Goal: Task Accomplishment & Management: Use online tool/utility

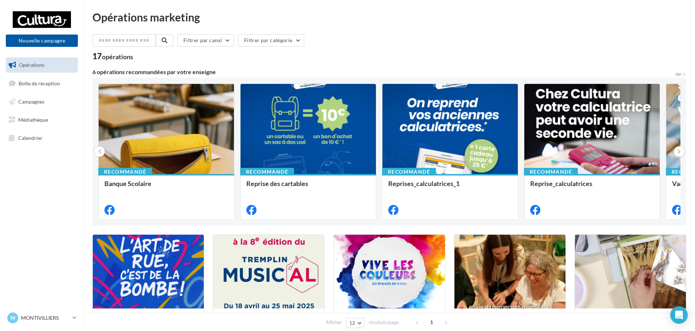
click at [46, 112] on ul "Opérations Boîte de réception Campagnes Médiathèque Calendrier" at bounding box center [42, 102] width 78 height 94
click at [44, 104] on link "Campagnes" at bounding box center [41, 101] width 75 height 15
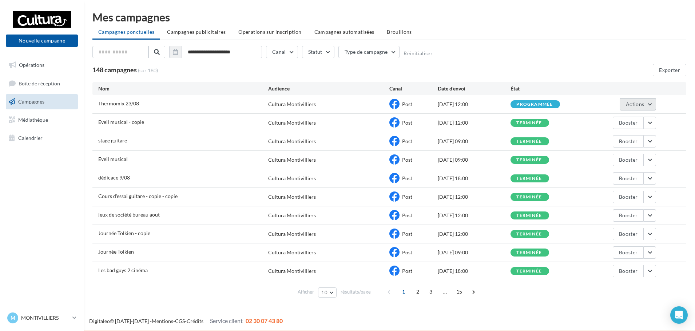
click at [651, 107] on button "Actions" at bounding box center [638, 104] width 36 height 12
click at [616, 178] on button "Annuler" at bounding box center [619, 178] width 73 height 19
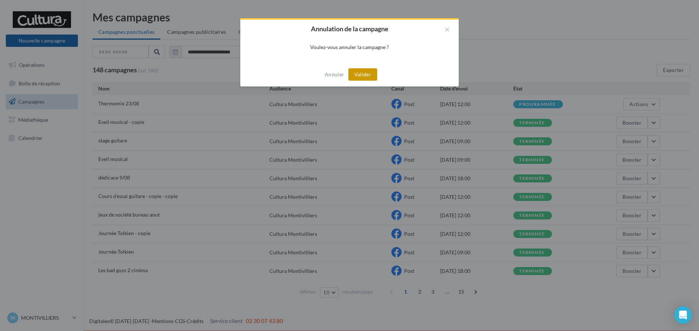
click at [364, 72] on button "Valider" at bounding box center [362, 74] width 29 height 12
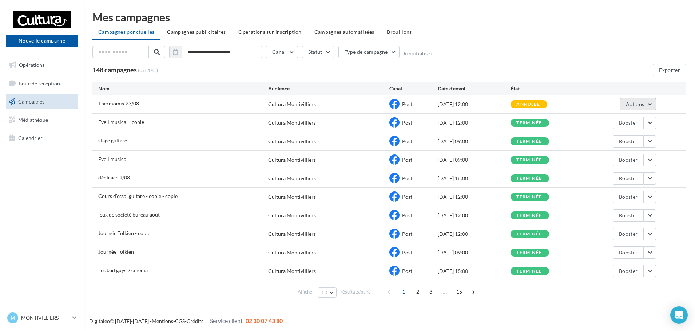
click at [651, 102] on button "Actions" at bounding box center [638, 104] width 36 height 12
click at [626, 120] on button "Voir les résultats" at bounding box center [619, 121] width 73 height 19
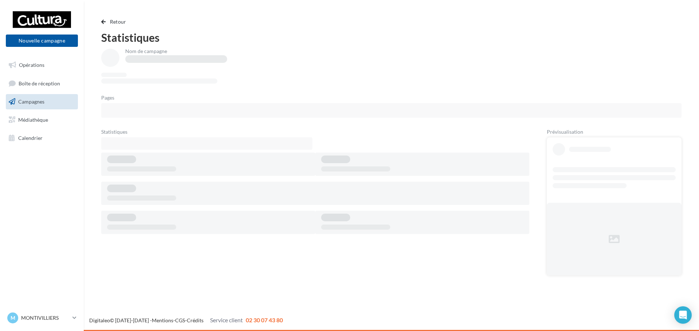
click at [37, 104] on span "Campagnes" at bounding box center [31, 102] width 26 height 6
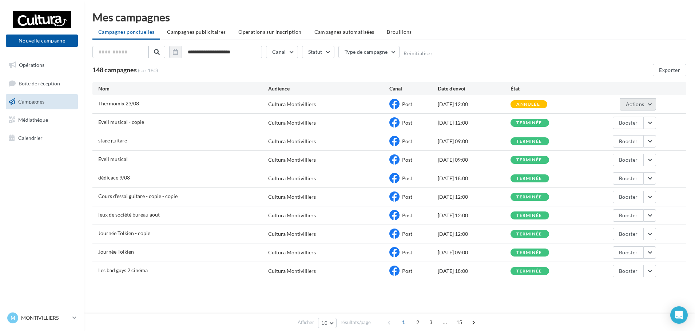
click at [653, 103] on button "Actions" at bounding box center [638, 104] width 36 height 12
click at [620, 116] on button "Voir les résultats" at bounding box center [619, 121] width 73 height 19
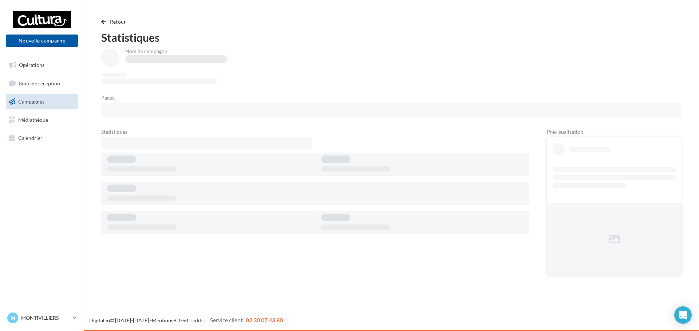
click at [47, 99] on link "Campagnes" at bounding box center [41, 101] width 75 height 15
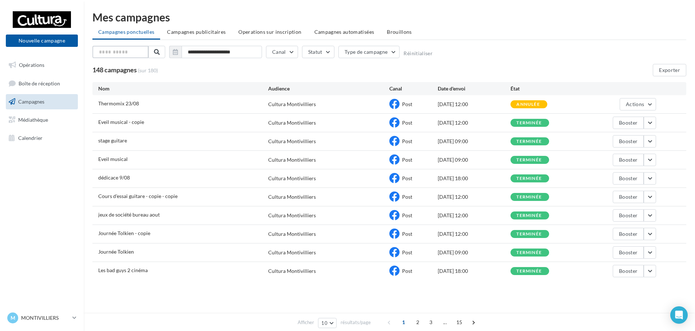
click at [126, 50] on input "text" at bounding box center [120, 52] width 56 height 12
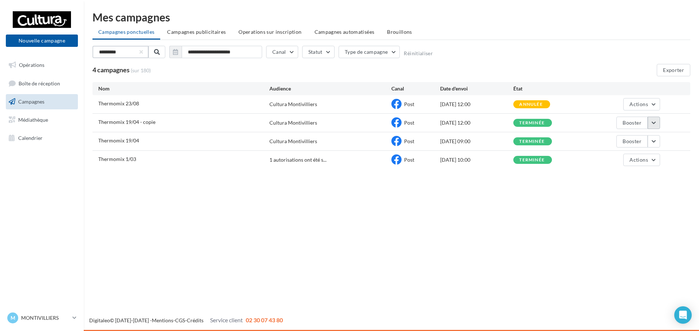
type input "*********"
click at [650, 122] on button "button" at bounding box center [653, 123] width 12 height 12
click at [629, 142] on button "Voir les résultats" at bounding box center [623, 140] width 73 height 19
click at [655, 122] on button "button" at bounding box center [653, 123] width 12 height 12
click at [623, 200] on button "Dupliquer" at bounding box center [623, 196] width 73 height 19
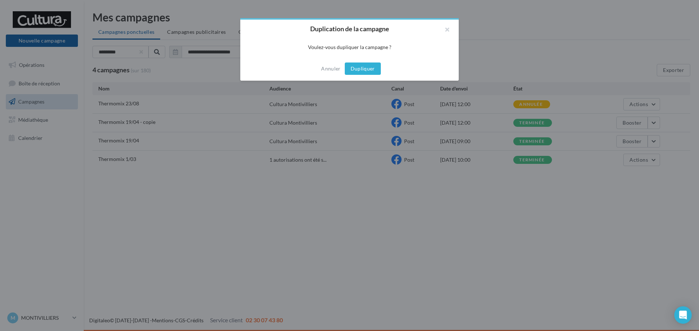
click at [366, 69] on button "Dupliquer" at bounding box center [363, 69] width 36 height 12
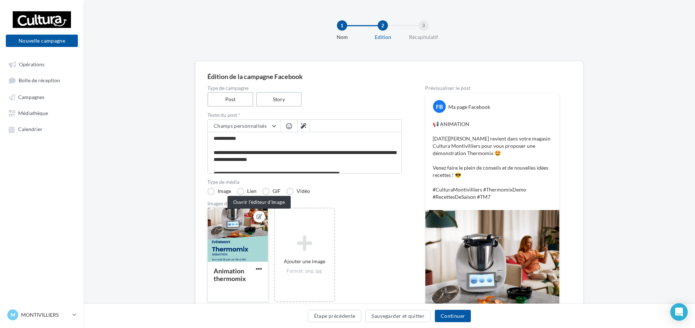
click at [261, 217] on icon at bounding box center [259, 216] width 6 height 5
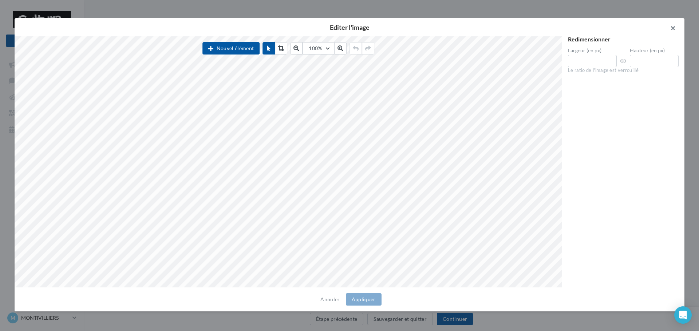
click at [672, 28] on button "button" at bounding box center [669, 29] width 29 height 22
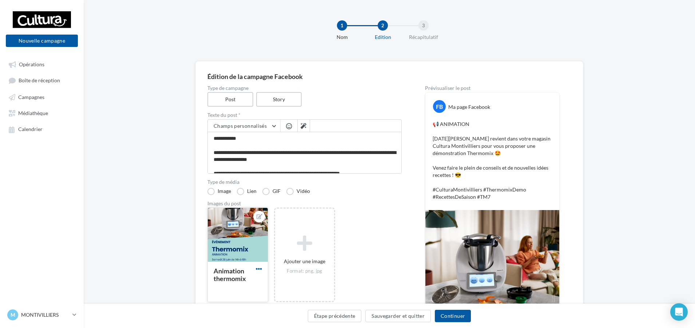
click at [260, 270] on span "button" at bounding box center [259, 269] width 6 height 6
click at [288, 281] on button "Remplacer l'image" at bounding box center [292, 283] width 77 height 19
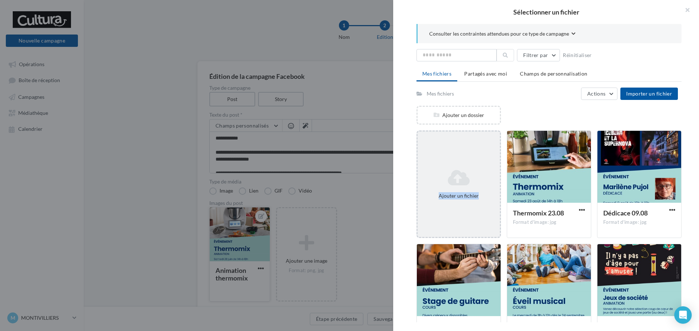
click at [476, 186] on div "Ajouter un fichier" at bounding box center [458, 184] width 82 height 36
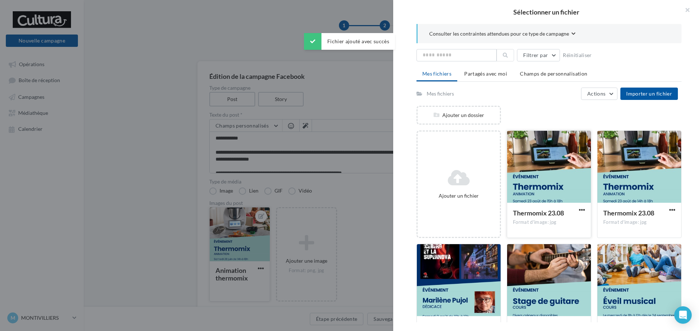
click at [582, 175] on div at bounding box center [549, 167] width 84 height 73
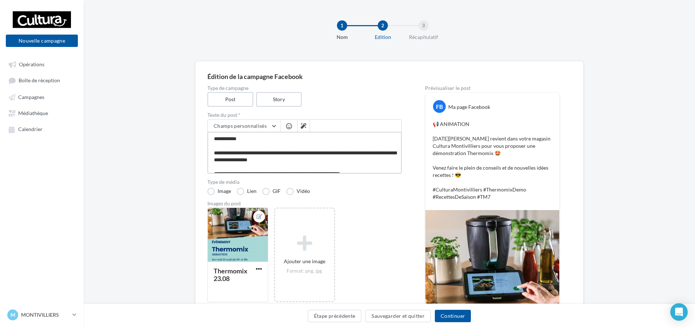
click at [318, 151] on textarea "**********" at bounding box center [304, 153] width 194 height 42
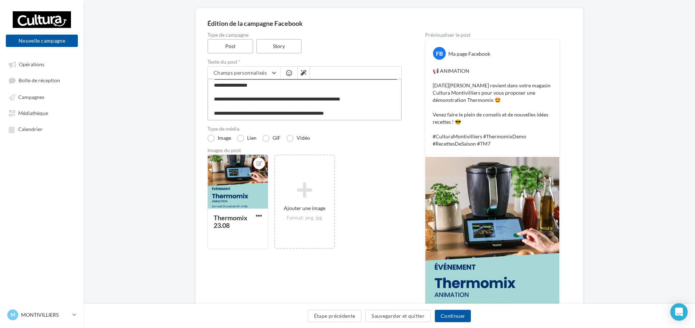
scroll to position [36, 0]
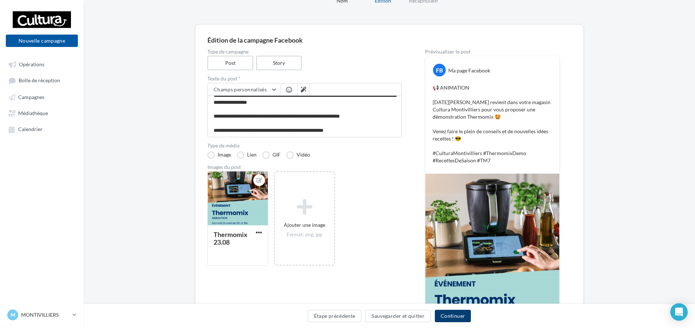
click at [461, 316] on button "Continuer" at bounding box center [453, 316] width 36 height 12
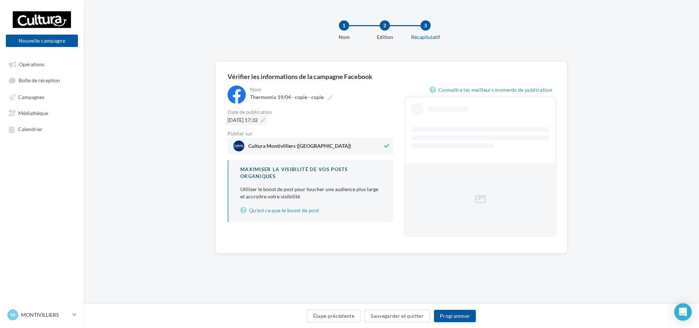
click at [266, 120] on icon at bounding box center [262, 120] width 5 height 5
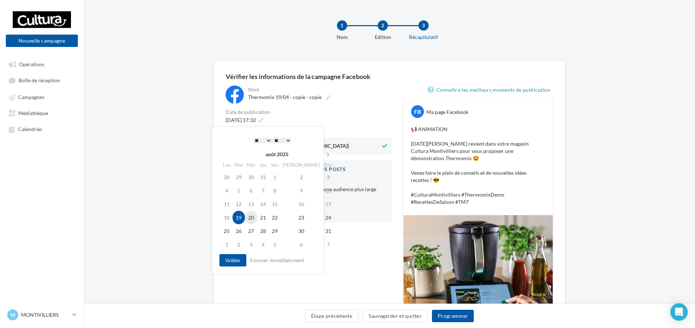
click at [257, 218] on td "20" at bounding box center [251, 217] width 12 height 13
click at [266, 140] on select "* * * * * * * * * * ** ** ** ** ** ** ** ** ** ** ** ** ** **" at bounding box center [260, 141] width 18 height 6
click at [225, 260] on button "Valider" at bounding box center [231, 260] width 27 height 12
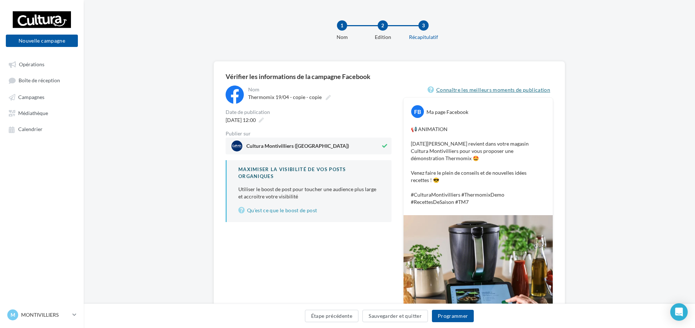
click at [457, 90] on link "Connaître les meilleurs moments de publication" at bounding box center [490, 89] width 126 height 9
click at [264, 122] on icon at bounding box center [261, 120] width 5 height 5
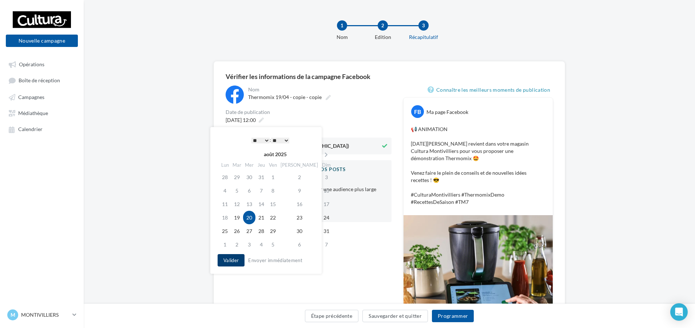
click at [227, 263] on button "Valider" at bounding box center [231, 260] width 27 height 12
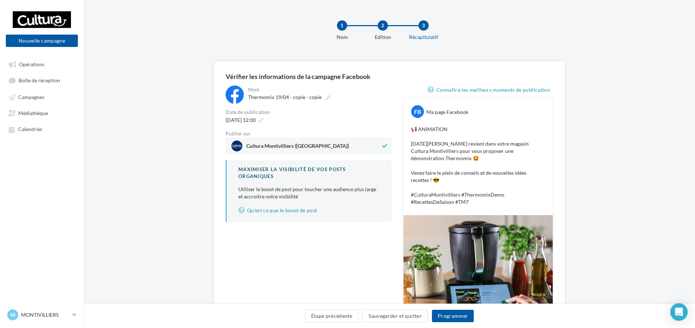
click at [437, 144] on p "📢 ANIMATION Ce samedi, Vanessa revient dans votre magasin Cultura Montivilliers…" at bounding box center [478, 166] width 135 height 80
click at [421, 172] on p "📢 ANIMATION Ce samedi, Vanessa revient dans votre magasin Cultura Montivilliers…" at bounding box center [478, 166] width 135 height 80
click at [456, 318] on button "Programmer" at bounding box center [453, 316] width 42 height 12
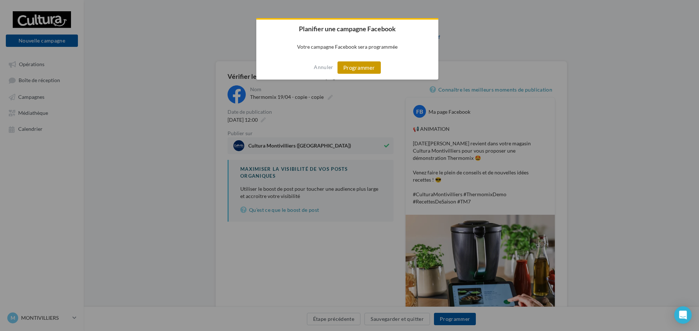
click at [369, 65] on button "Programmer" at bounding box center [358, 67] width 43 height 12
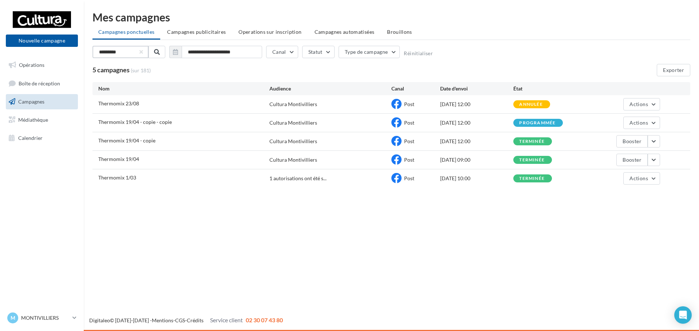
click at [127, 54] on input "*********" at bounding box center [120, 52] width 56 height 12
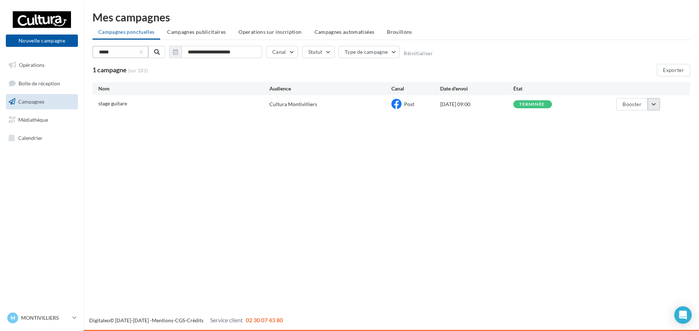
type input "*****"
click at [654, 103] on button "button" at bounding box center [653, 104] width 12 height 12
click at [607, 180] on button "Dupliquer" at bounding box center [623, 178] width 73 height 19
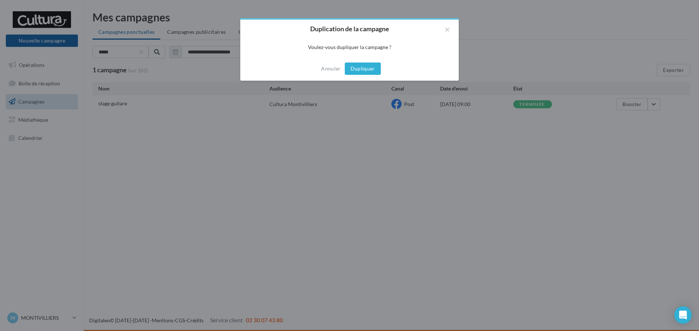
click at [374, 74] on button "Dupliquer" at bounding box center [363, 69] width 36 height 12
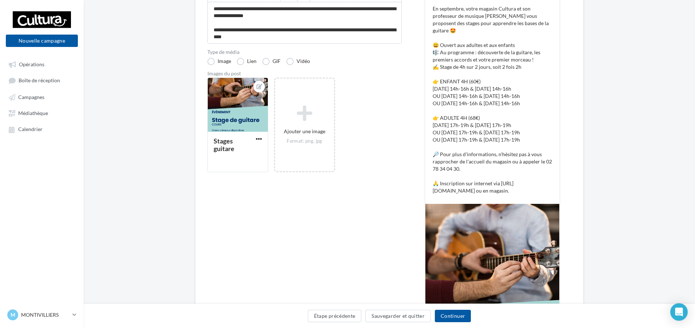
scroll to position [182, 0]
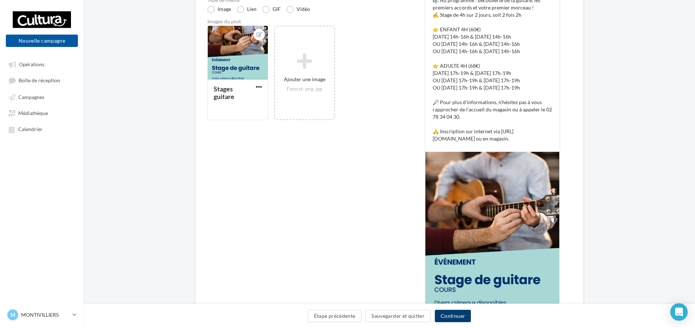
click at [462, 314] on button "Continuer" at bounding box center [453, 316] width 36 height 12
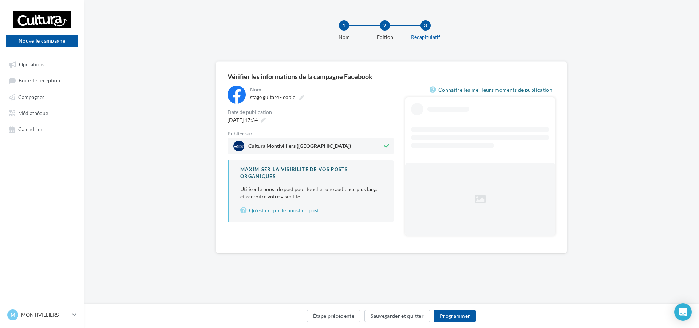
click at [479, 86] on link "Connaître les meilleurs moments de publication" at bounding box center [492, 89] width 126 height 9
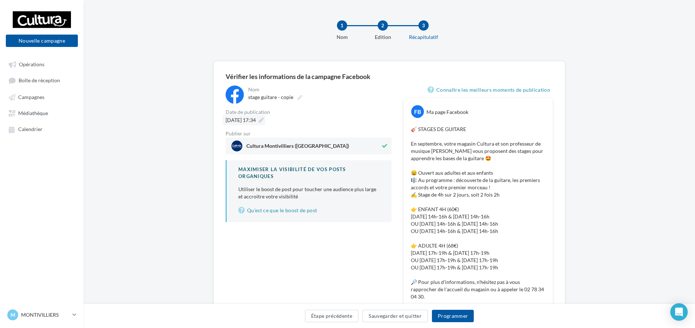
click at [264, 118] on icon at bounding box center [261, 120] width 5 height 5
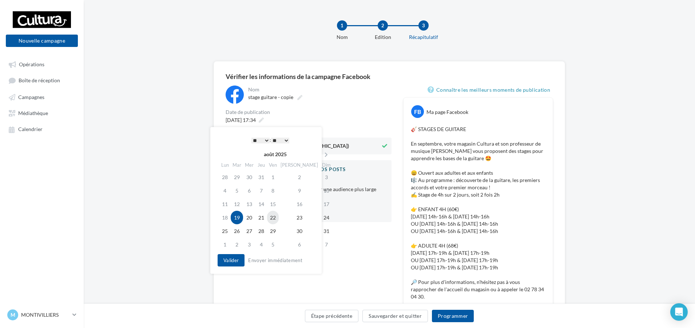
click at [279, 218] on td "22" at bounding box center [273, 217] width 12 height 13
click at [263, 141] on select "* * * * * * * * * * ** ** ** ** ** ** ** ** ** ** ** ** ** **" at bounding box center [260, 141] width 18 height 6
click at [229, 260] on button "Valider" at bounding box center [231, 260] width 27 height 12
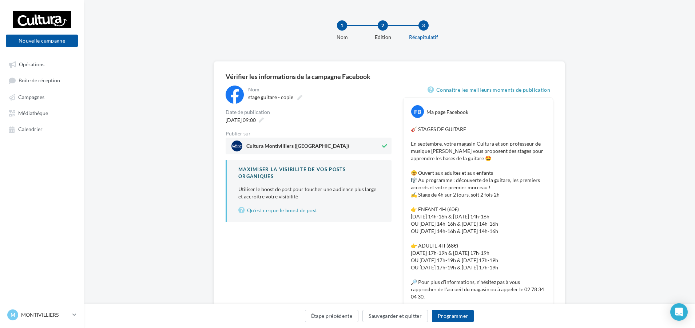
click at [393, 241] on div "**********" at bounding box center [389, 318] width 327 height 467
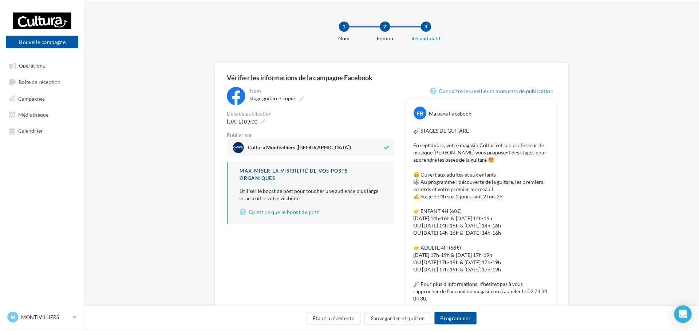
scroll to position [36, 0]
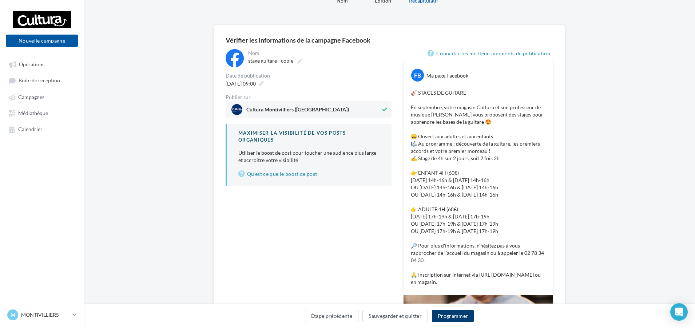
click at [458, 319] on button "Programmer" at bounding box center [453, 316] width 42 height 12
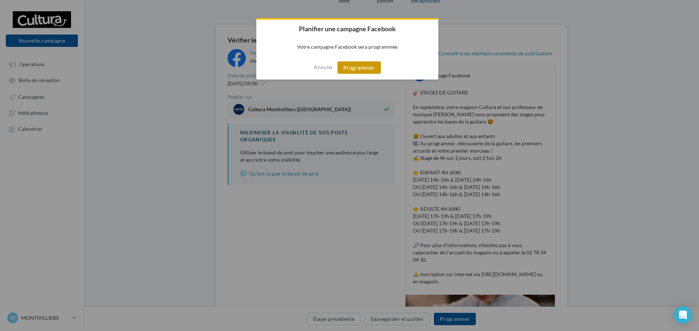
click at [362, 65] on button "Programmer" at bounding box center [358, 67] width 43 height 12
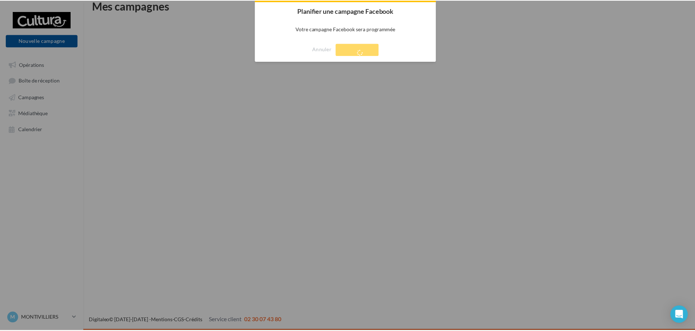
scroll to position [12, 0]
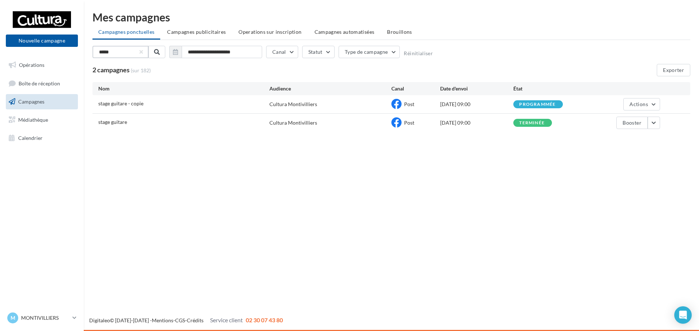
click at [117, 53] on input "*****" at bounding box center [120, 52] width 56 height 12
type input "*****"
click at [655, 121] on button "button" at bounding box center [653, 123] width 12 height 12
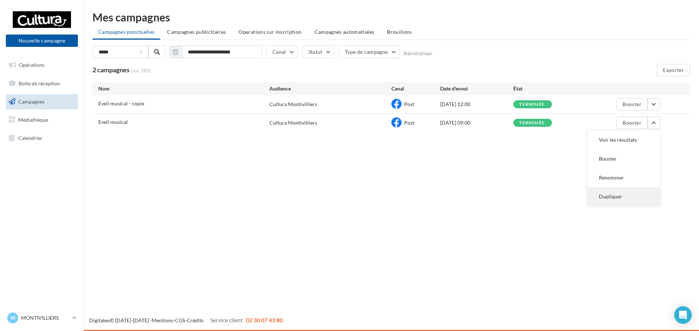
click at [613, 199] on button "Dupliquer" at bounding box center [623, 196] width 73 height 19
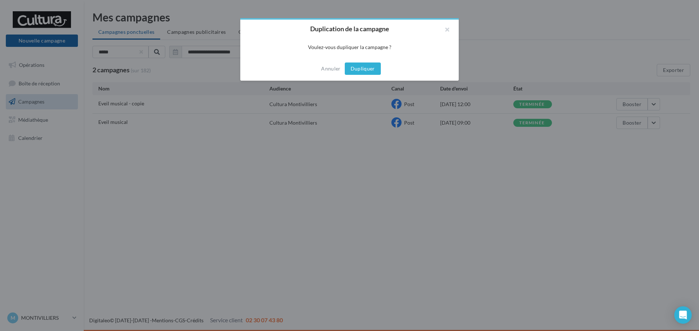
click at [349, 71] on button "Dupliquer" at bounding box center [363, 69] width 36 height 12
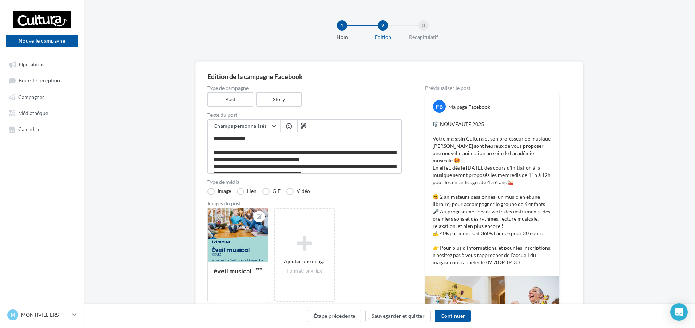
click at [478, 155] on p "🎼 NOUVEAUTE 2025 Votre magasin Cultura et son professeur de musique [PERSON_NAM…" at bounding box center [492, 193] width 119 height 146
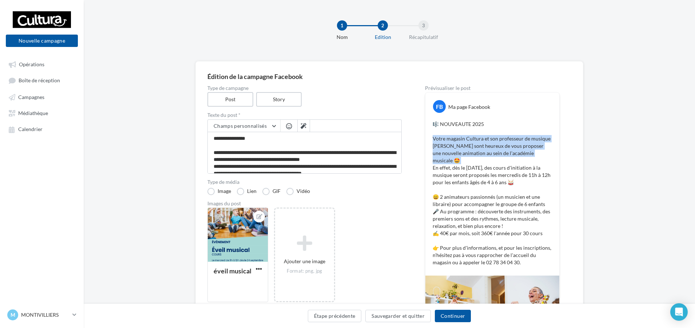
click at [478, 155] on p "🎼 NOUVEAUTE 2025 Votre magasin Cultura et son professeur de musique [PERSON_NAM…" at bounding box center [492, 193] width 119 height 146
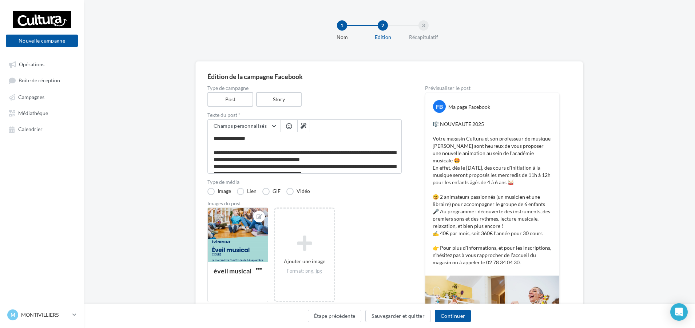
click at [478, 167] on p "🎼 NOUVEAUTE 2025 Votre magasin Cultura et son professeur de musique [PERSON_NAM…" at bounding box center [492, 193] width 119 height 146
click at [481, 162] on p "🎼 NOUVEAUTE 2025 Votre magasin Cultura et son professeur de musique [PERSON_NAM…" at bounding box center [492, 193] width 119 height 146
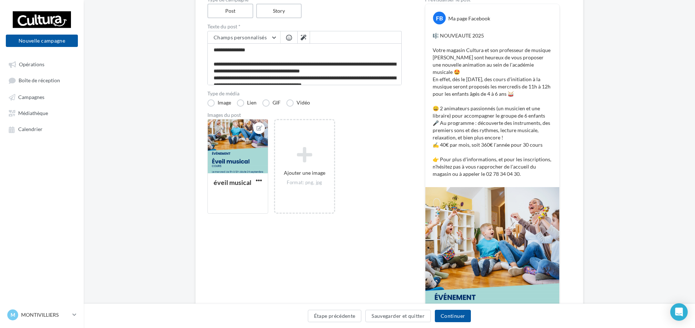
scroll to position [146, 0]
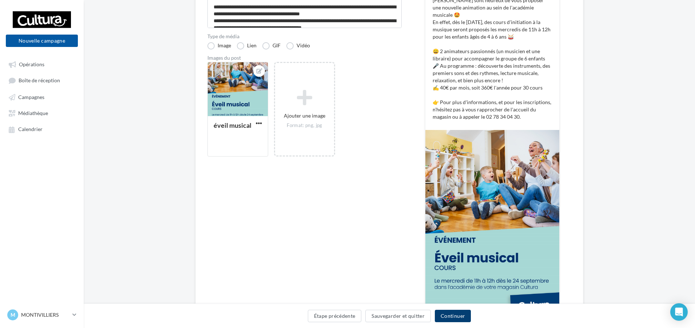
click at [456, 318] on button "Continuer" at bounding box center [453, 316] width 36 height 12
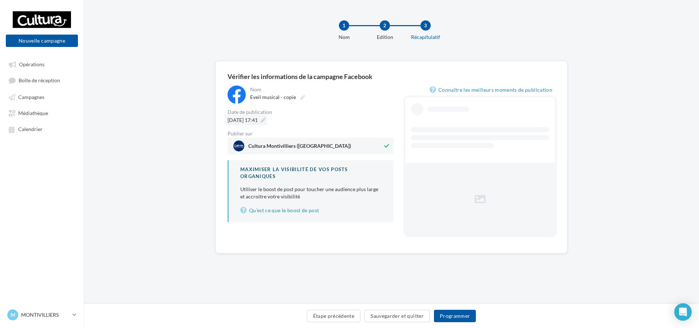
click at [266, 121] on icon at bounding box center [262, 120] width 5 height 5
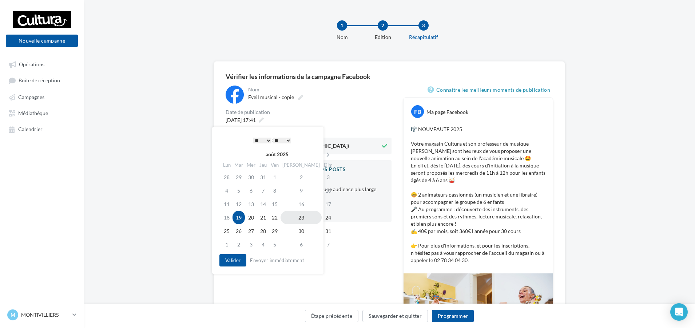
click at [293, 217] on td "23" at bounding box center [301, 217] width 41 height 13
click at [261, 141] on select "* * * * * * * * * * ** ** ** ** ** ** ** ** ** ** ** ** ** **" at bounding box center [260, 141] width 18 height 6
click at [222, 258] on button "Valider" at bounding box center [231, 260] width 27 height 12
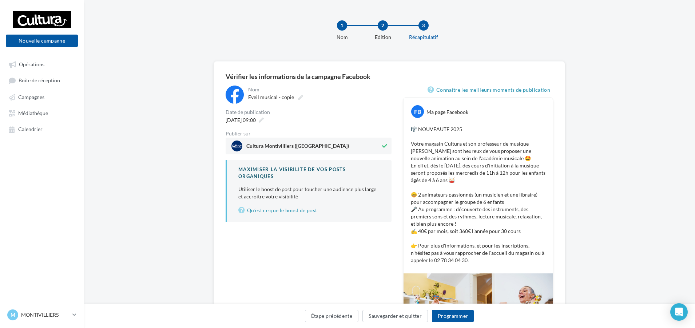
click at [312, 263] on div "**********" at bounding box center [309, 289] width 166 height 409
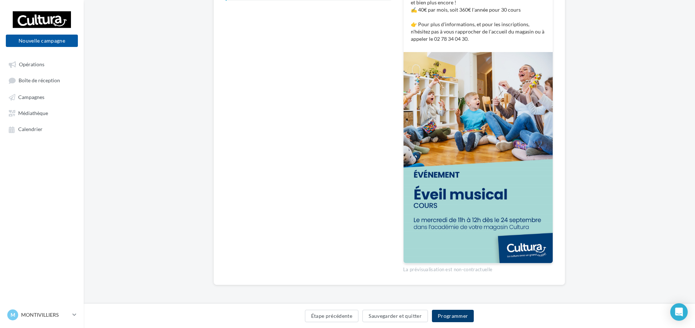
click at [450, 317] on button "Programmer" at bounding box center [453, 316] width 42 height 12
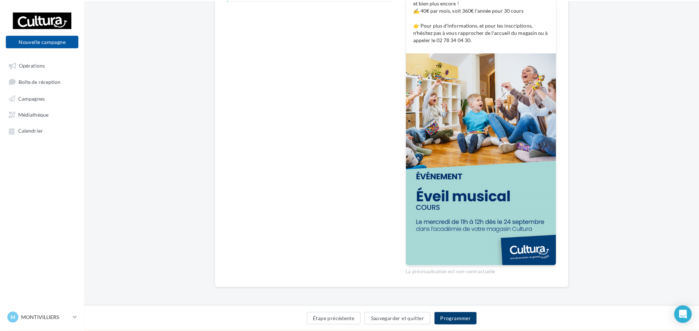
scroll to position [218, 0]
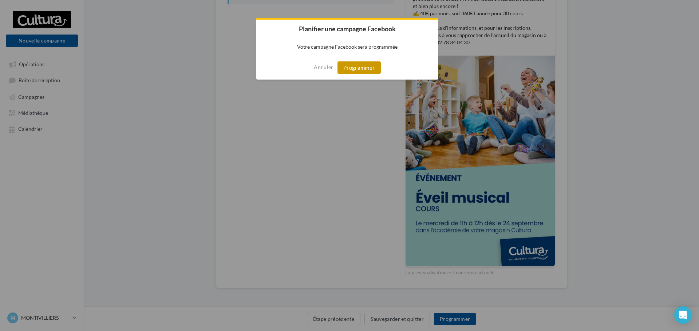
click at [353, 71] on button "Programmer" at bounding box center [358, 67] width 43 height 12
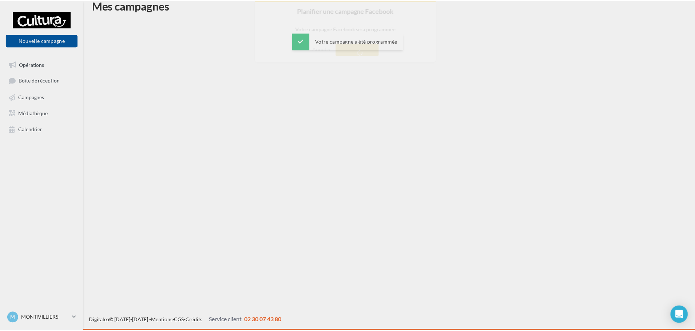
scroll to position [12, 0]
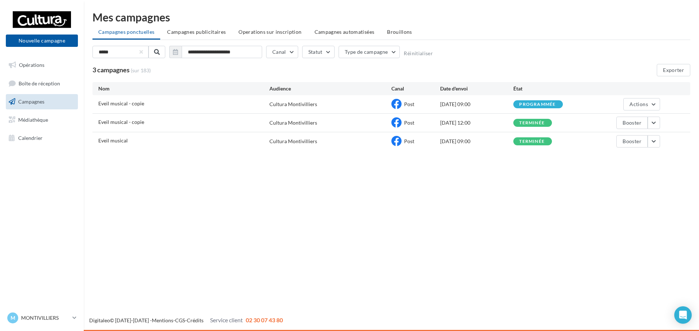
click at [349, 159] on div "**********" at bounding box center [391, 82] width 615 height 165
click at [46, 84] on span "Boîte de réception" at bounding box center [39, 83] width 41 height 6
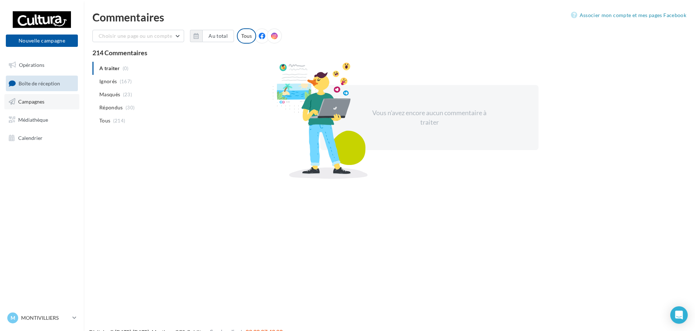
click at [30, 102] on span "Campagnes" at bounding box center [31, 102] width 26 height 6
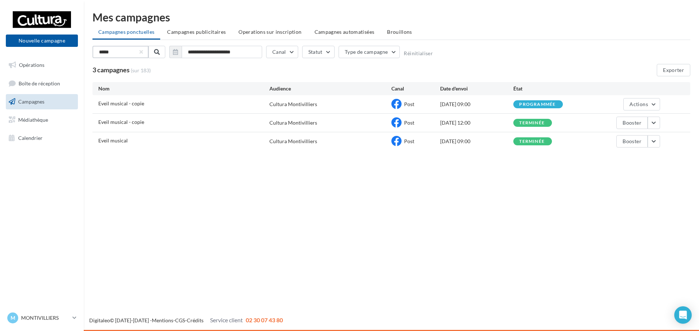
click at [132, 53] on input "*****" at bounding box center [120, 52] width 56 height 12
